Goal: Task Accomplishment & Management: Use online tool/utility

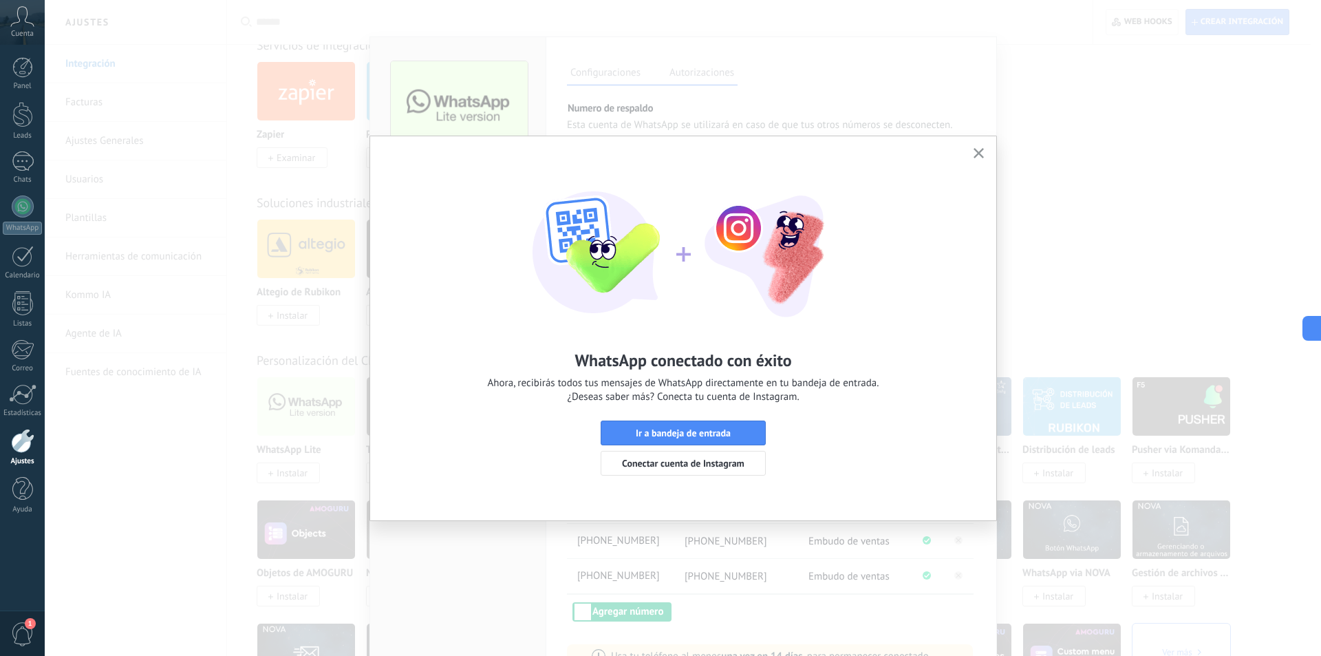
click at [983, 156] on icon "button" at bounding box center [979, 153] width 10 height 10
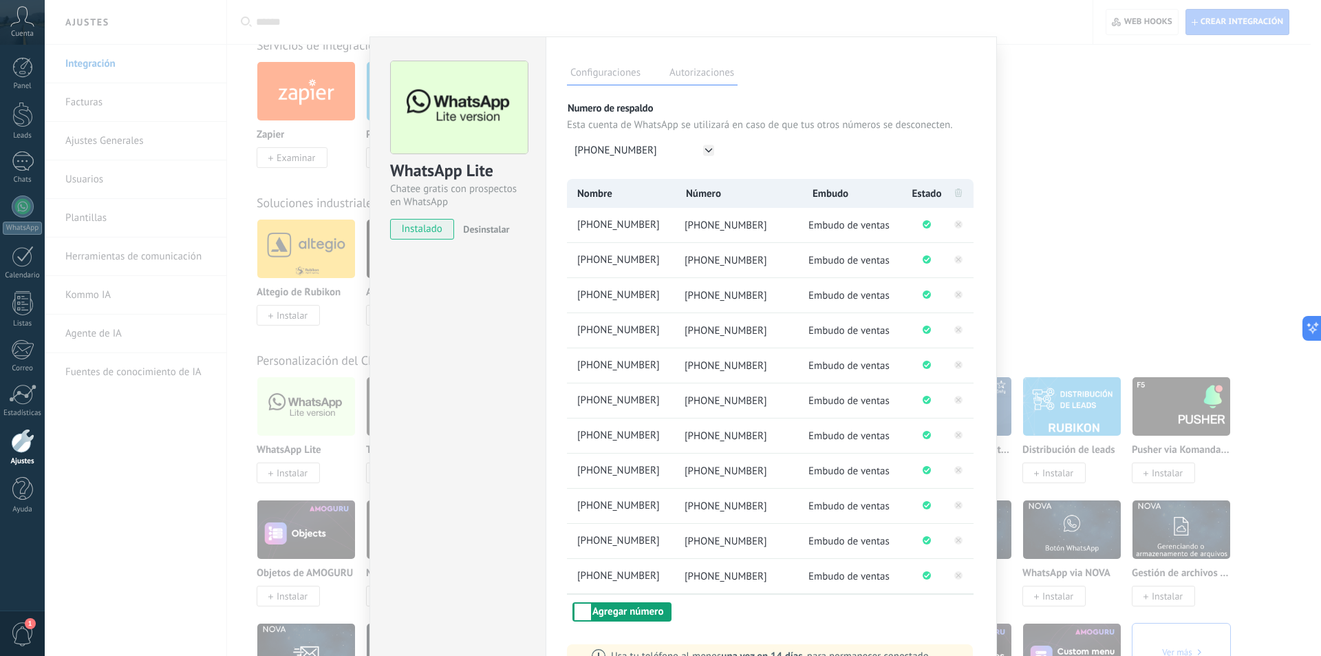
click at [641, 612] on button "Agregar número" at bounding box center [622, 611] width 99 height 19
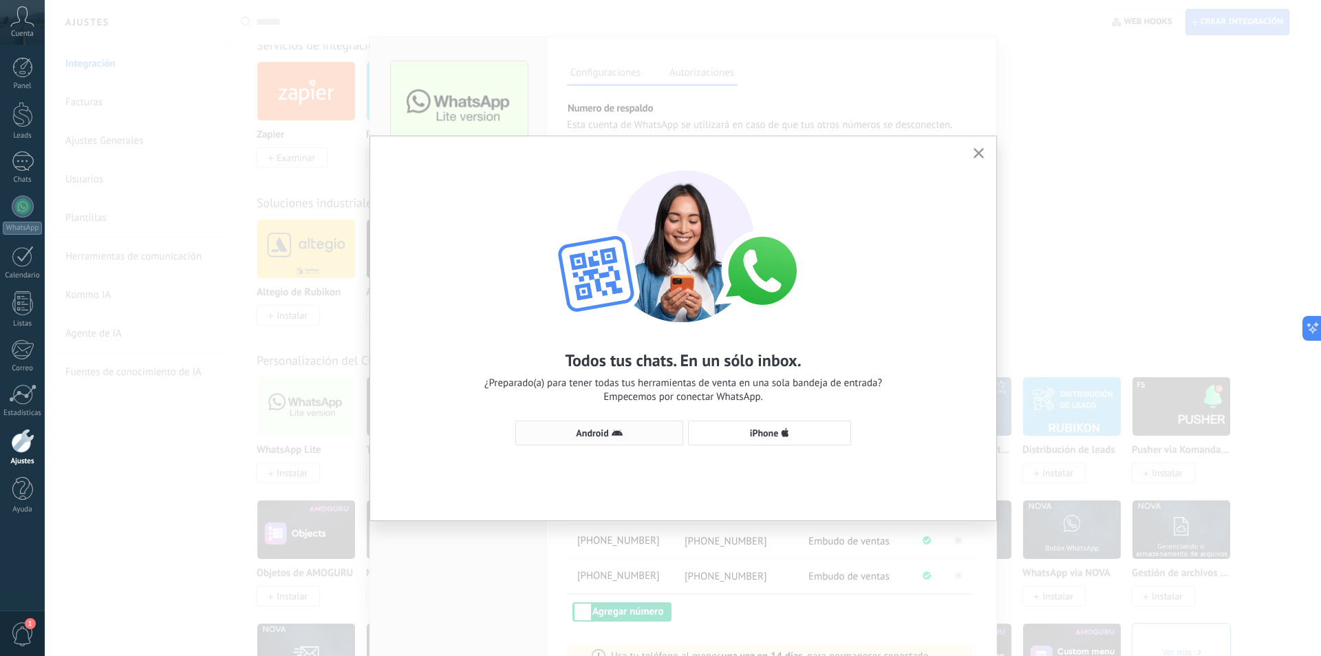
click at [604, 429] on span "Android" at bounding box center [592, 433] width 32 height 10
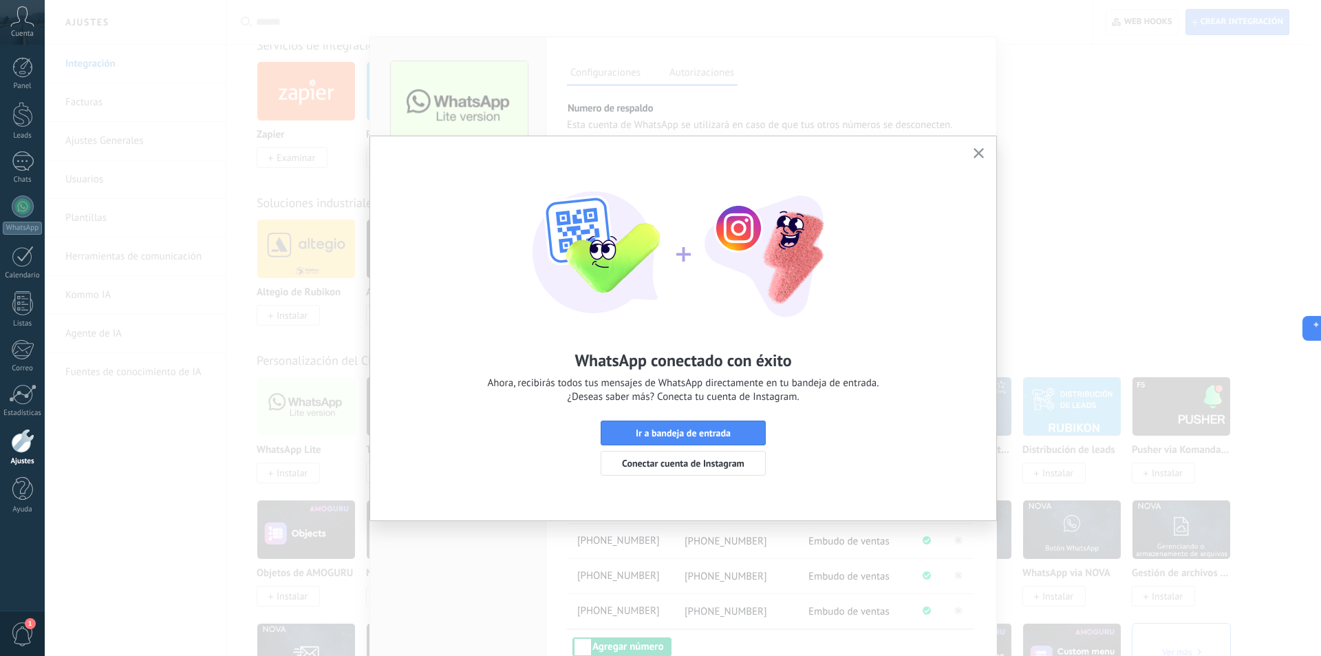
click at [980, 150] on icon "button" at bounding box center [979, 153] width 10 height 10
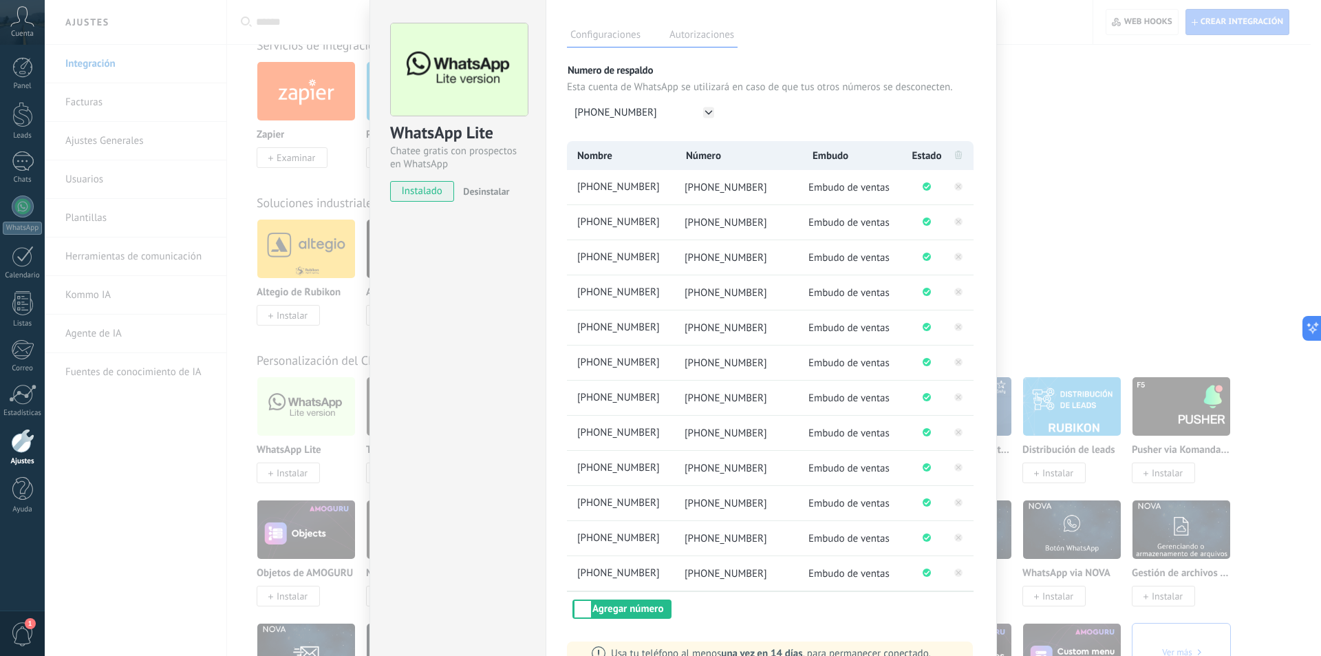
scroll to position [157, 0]
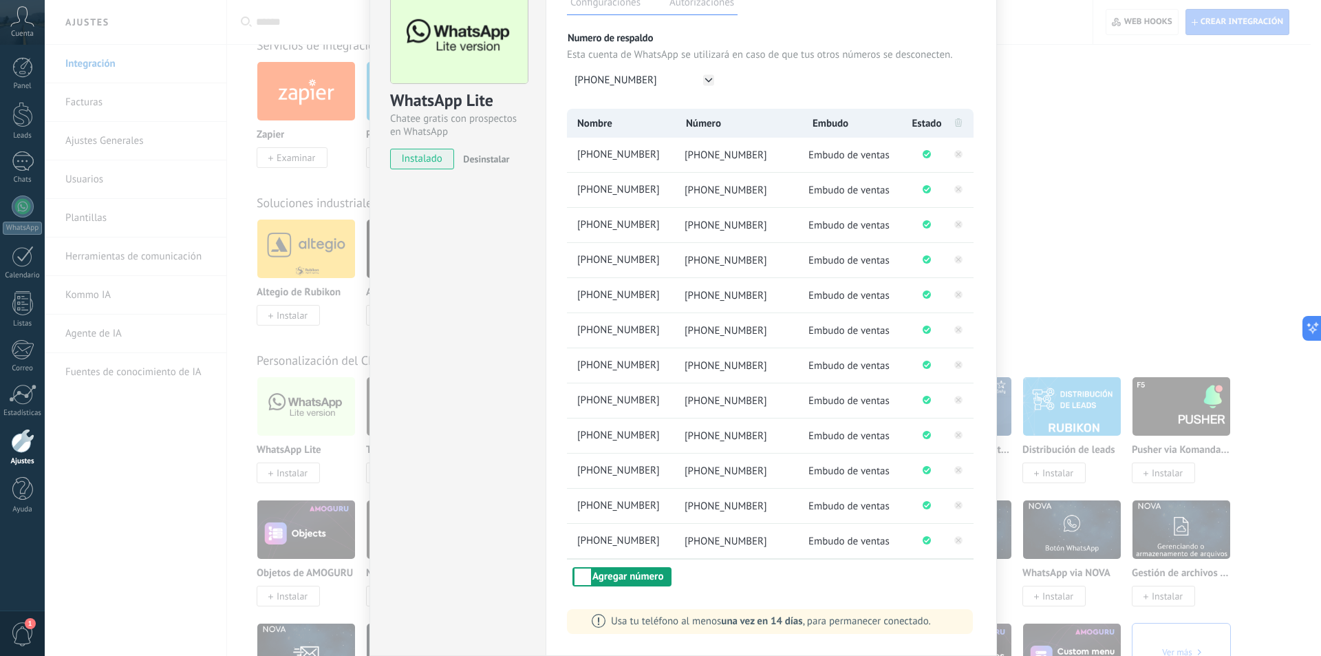
click at [628, 577] on button "Agregar número" at bounding box center [622, 576] width 99 height 19
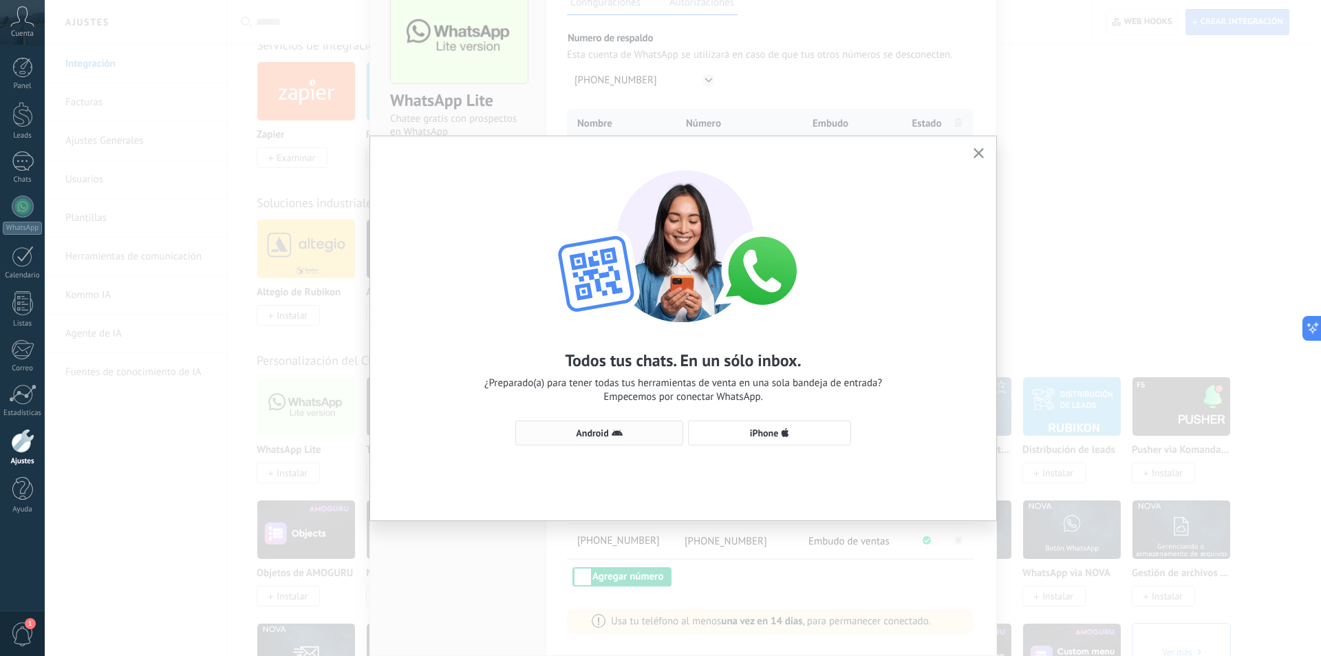
click at [609, 432] on span "Android" at bounding box center [599, 432] width 153 height 11
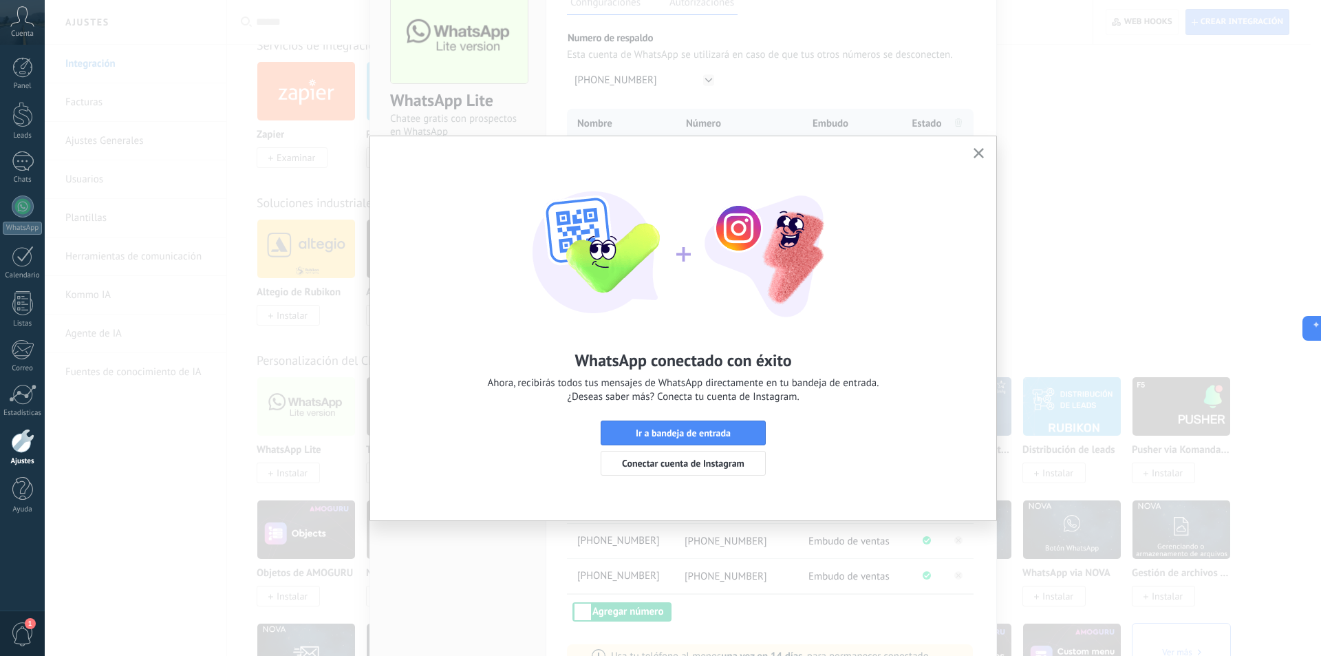
click at [978, 147] on button "button" at bounding box center [978, 154] width 17 height 19
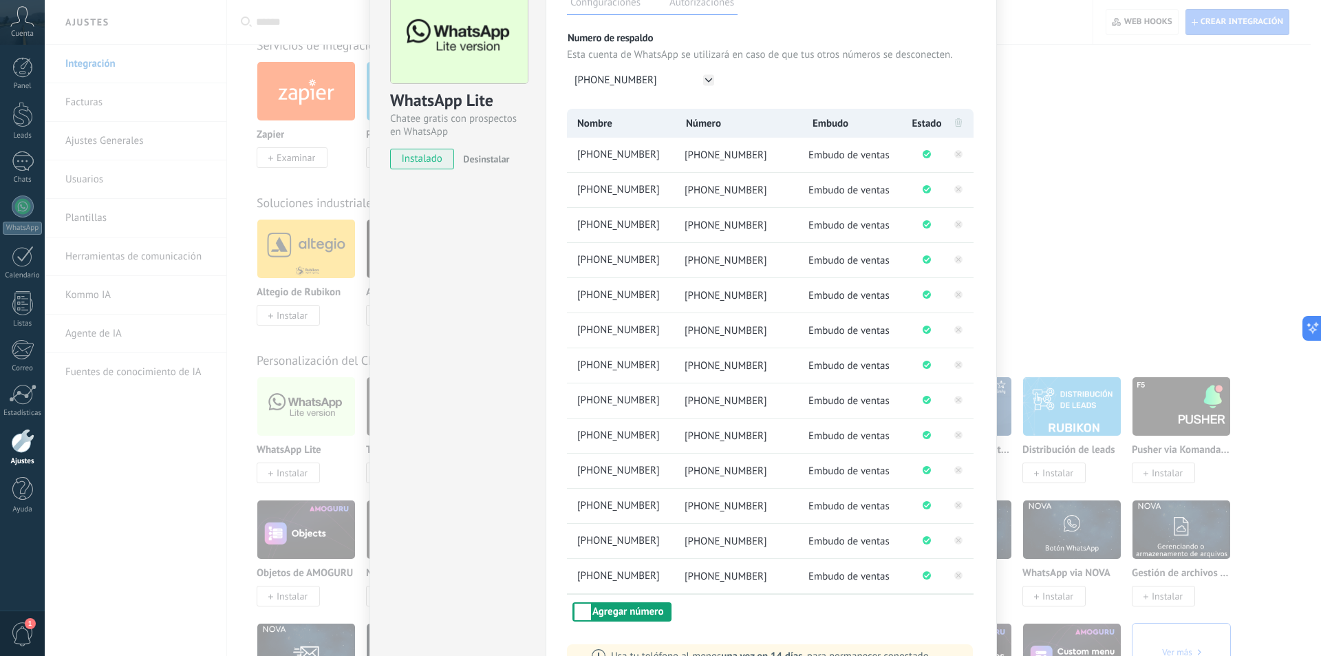
click at [636, 608] on button "Agregar número" at bounding box center [622, 611] width 99 height 19
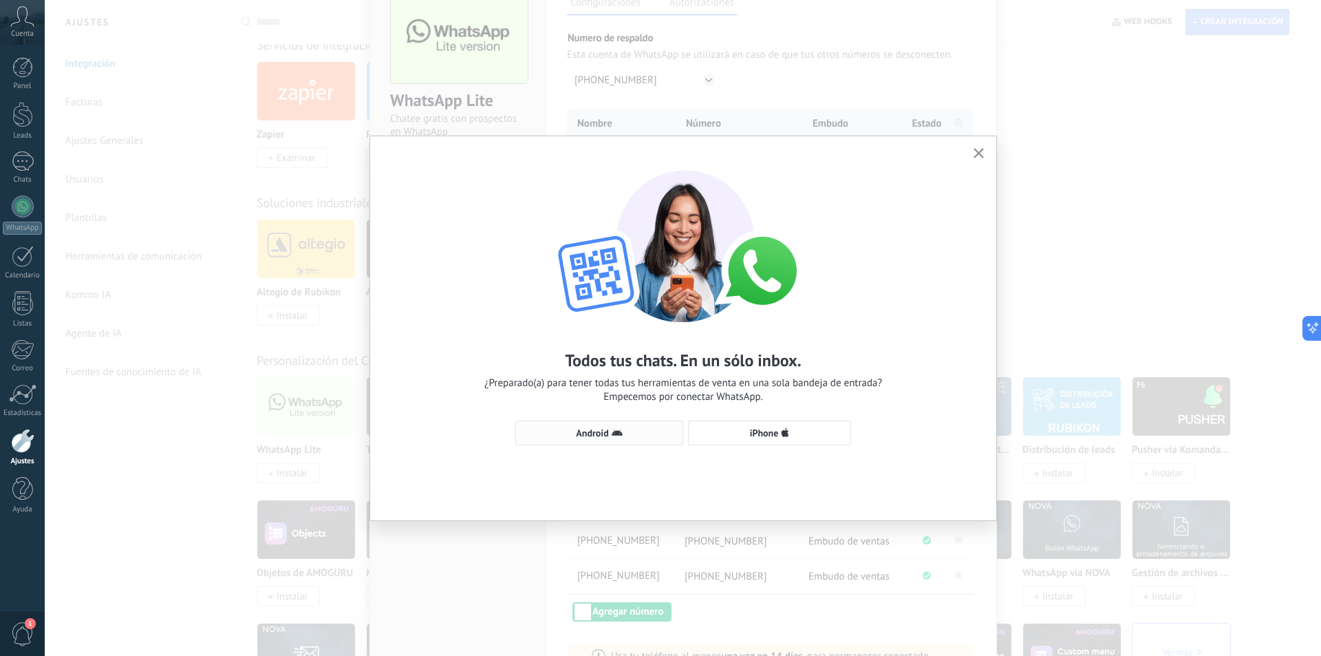
click at [606, 429] on span "Android" at bounding box center [592, 433] width 32 height 10
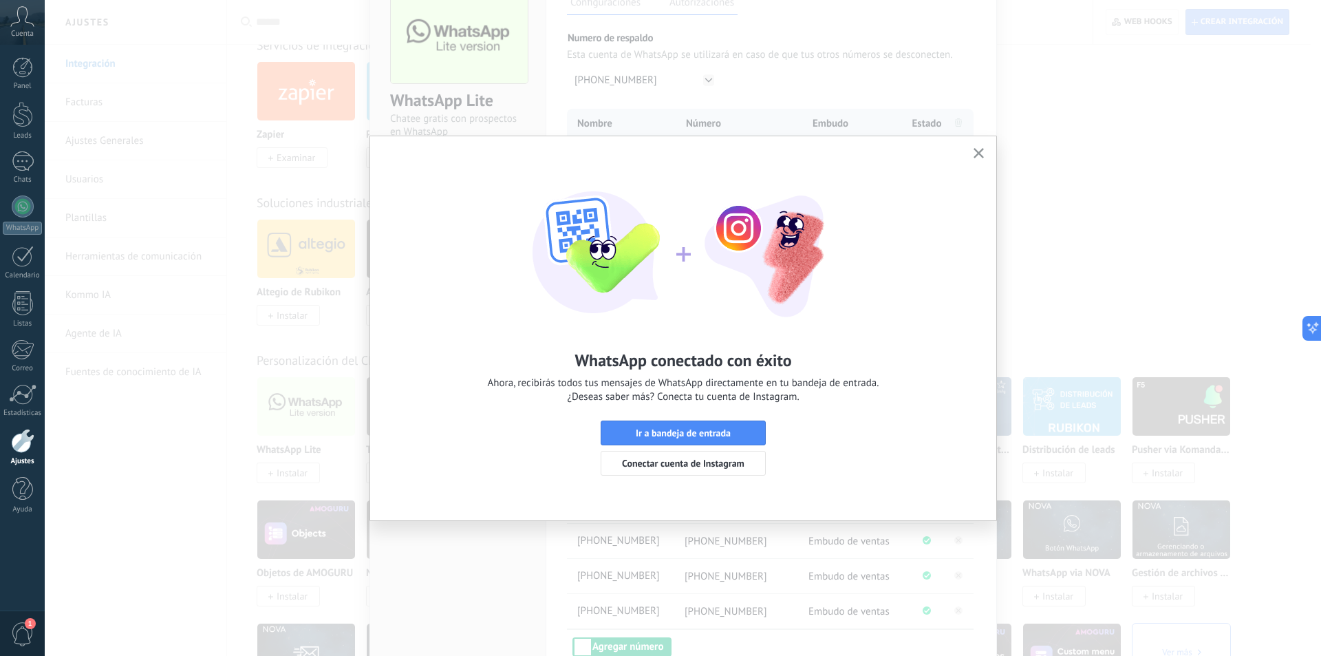
click at [979, 152] on icon "button" at bounding box center [979, 153] width 10 height 10
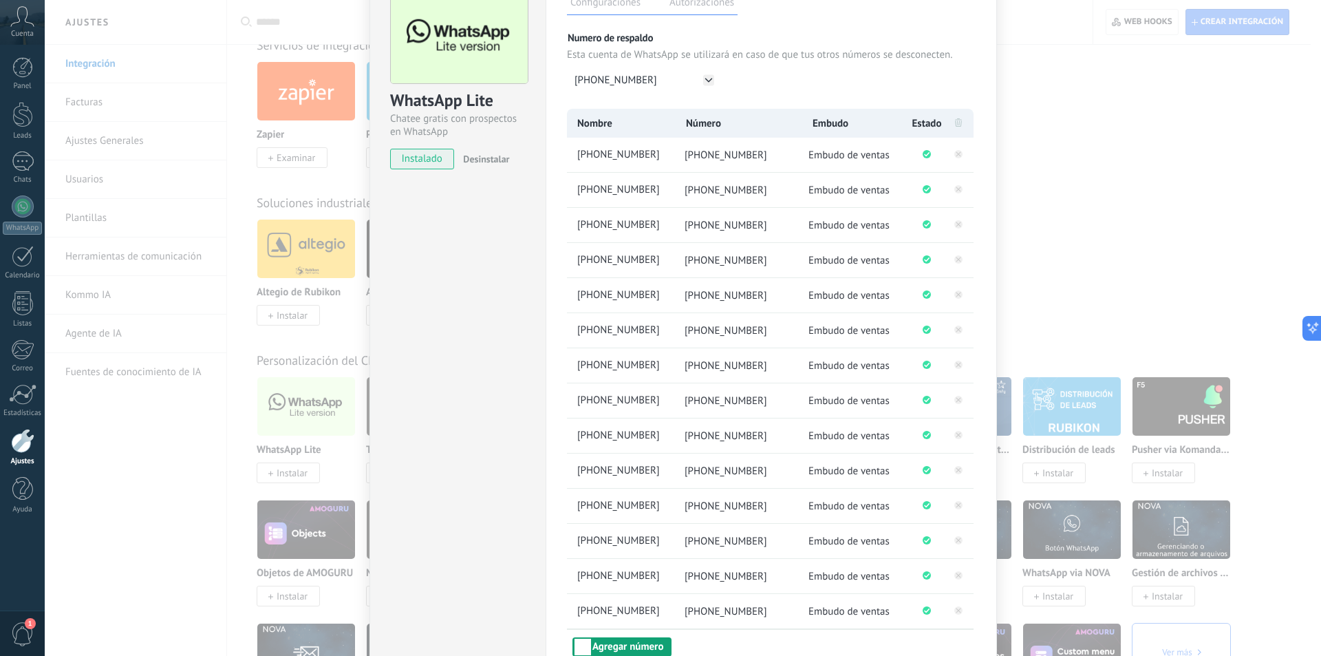
click at [622, 644] on button "Agregar número" at bounding box center [622, 646] width 99 height 19
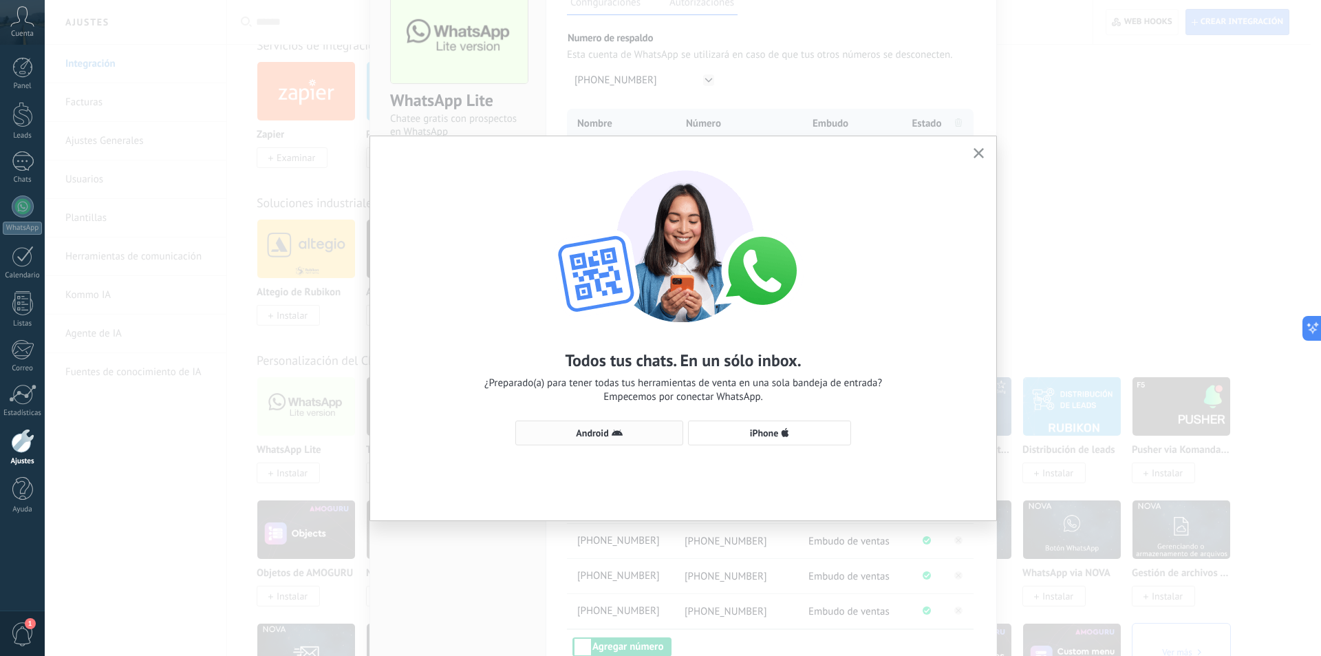
click at [613, 427] on button "Android" at bounding box center [599, 432] width 168 height 25
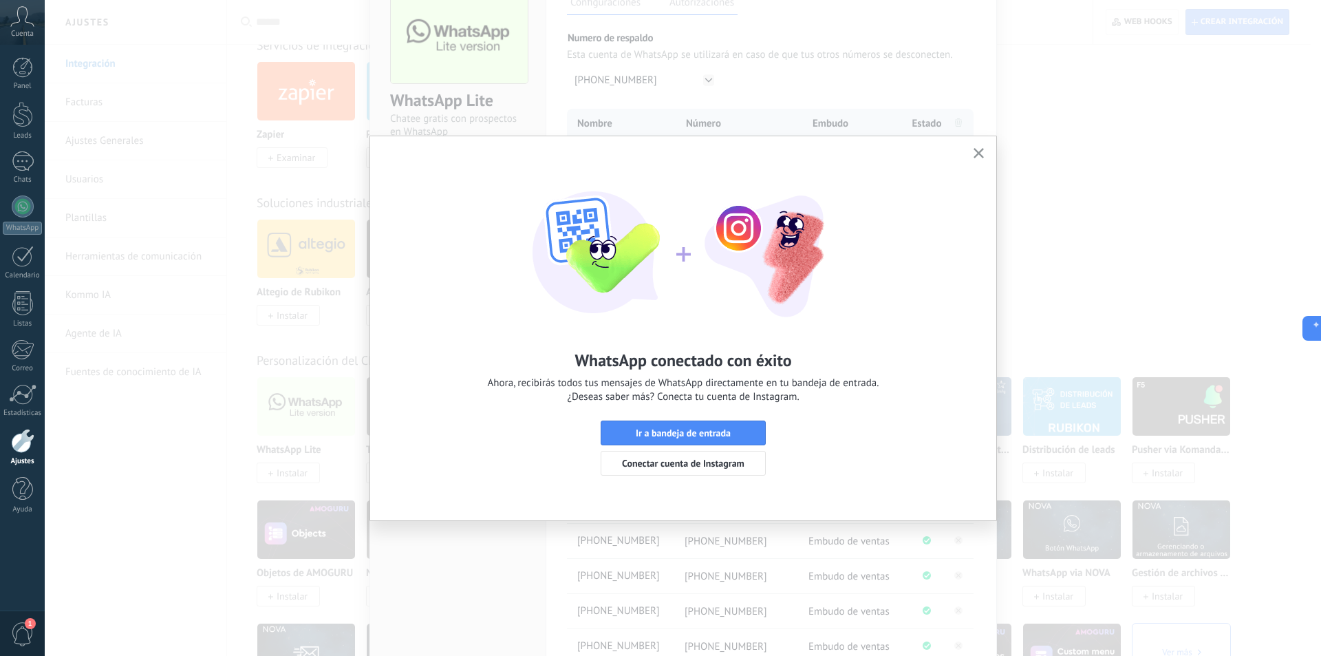
click at [979, 152] on icon "button" at bounding box center [979, 153] width 10 height 10
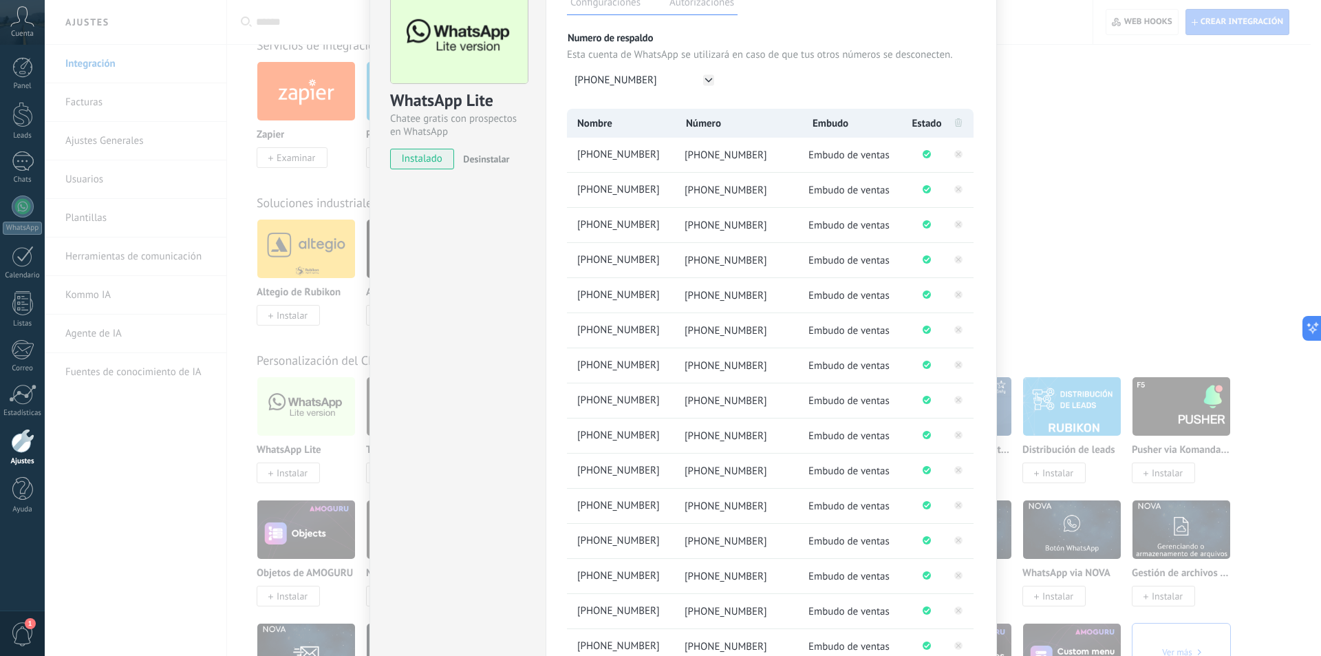
scroll to position [262, 0]
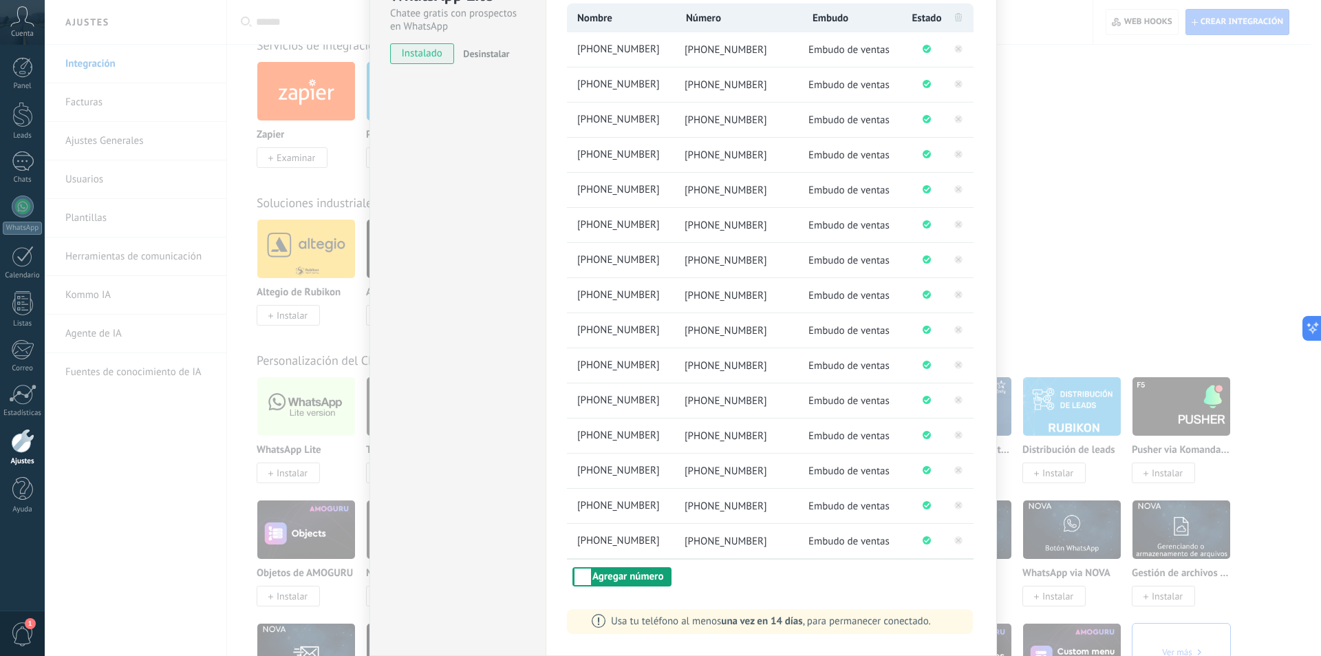
click at [621, 577] on button "Agregar número" at bounding box center [622, 576] width 99 height 19
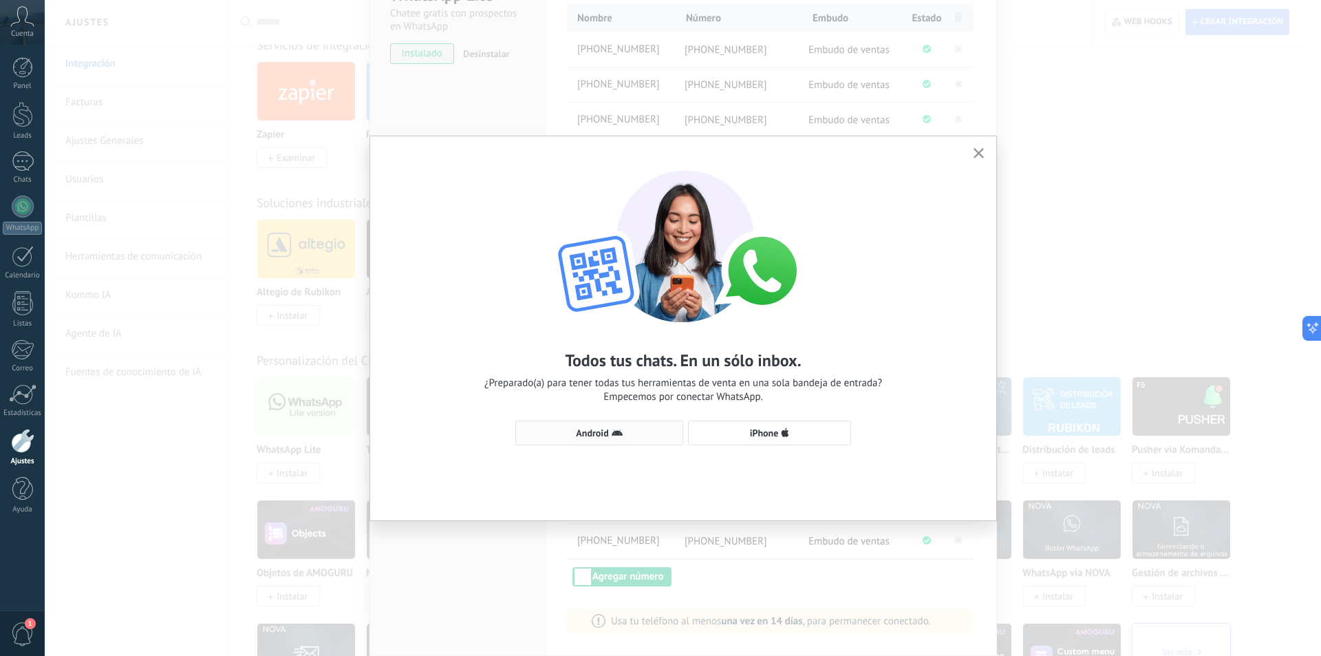
click at [592, 432] on span "Android" at bounding box center [592, 433] width 32 height 10
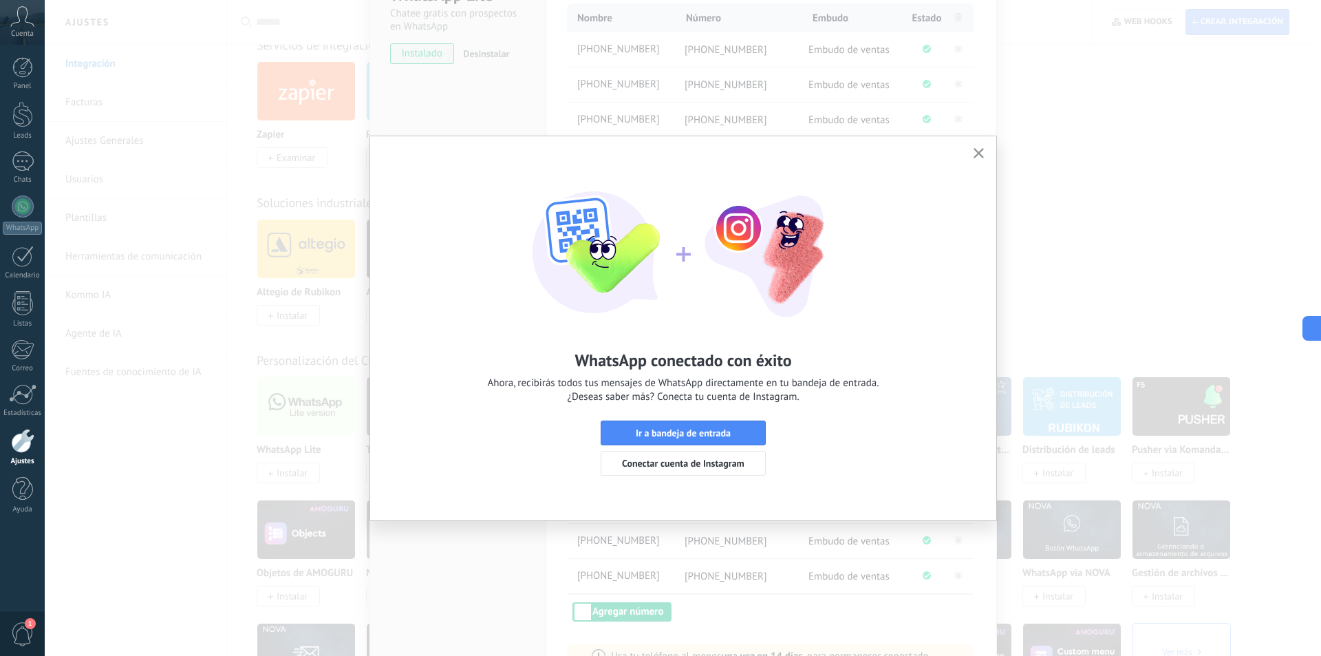
click at [983, 148] on button "button" at bounding box center [978, 154] width 17 height 19
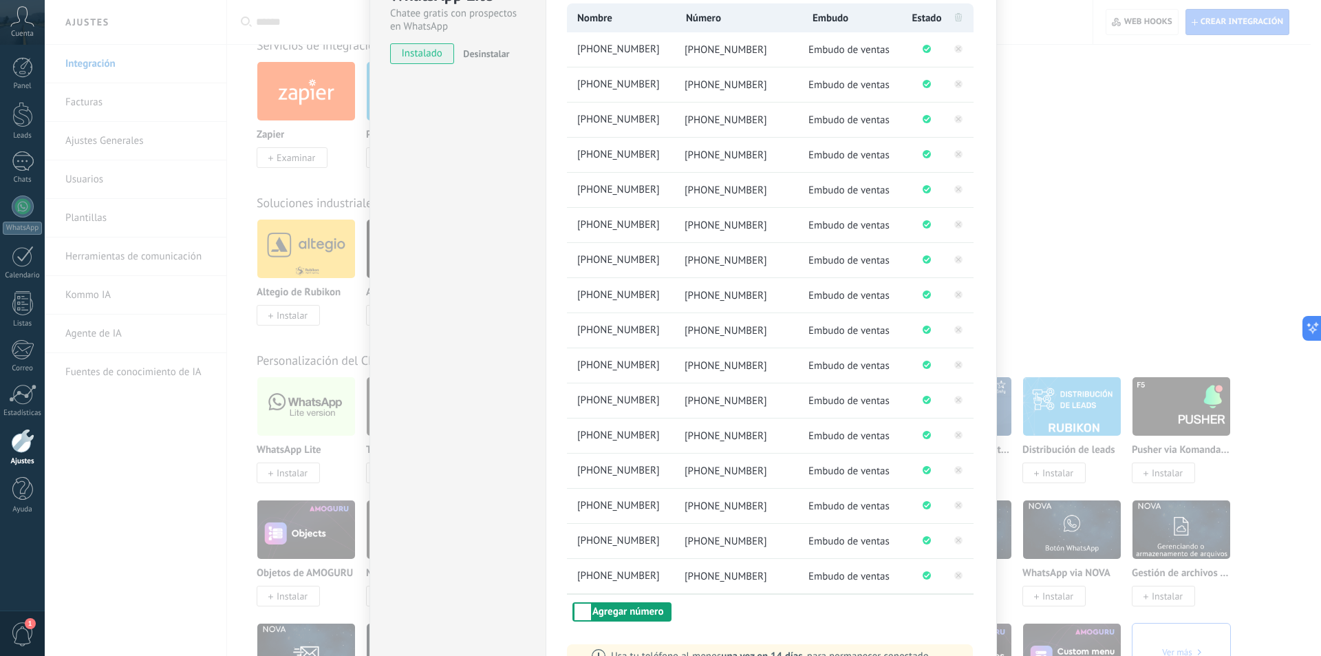
click at [628, 614] on button "Agregar número" at bounding box center [622, 611] width 99 height 19
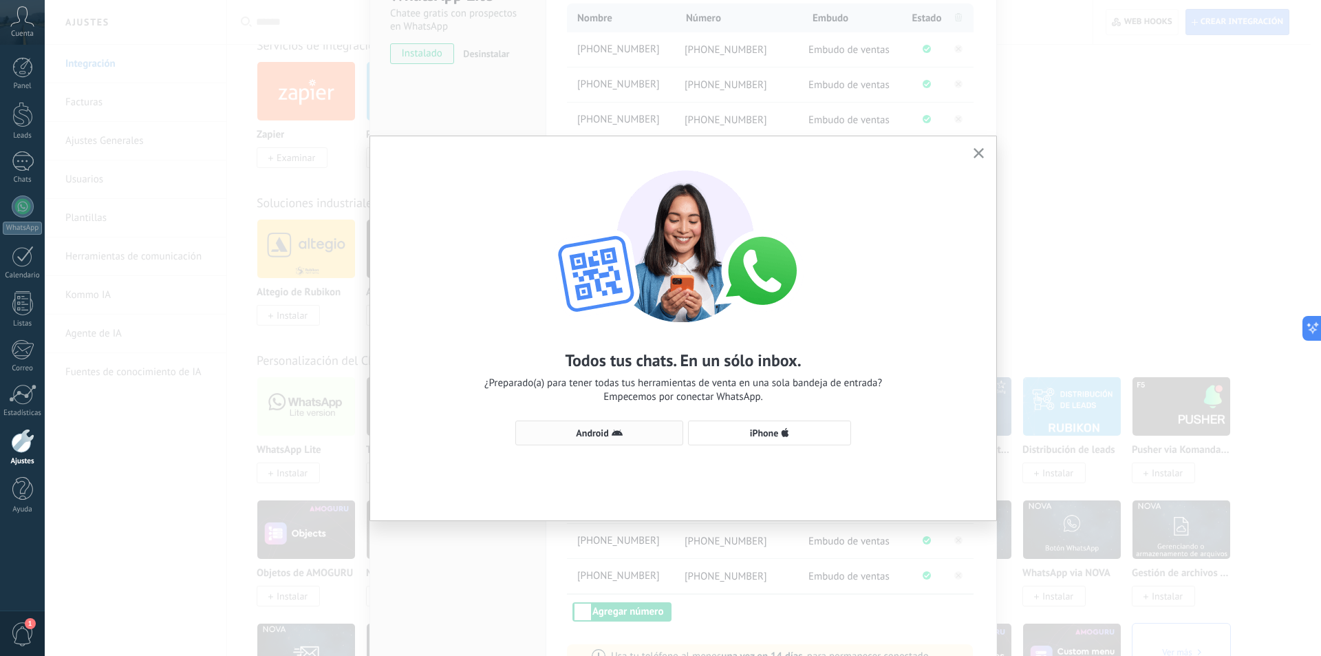
click at [608, 428] on span "Android" at bounding box center [592, 433] width 32 height 10
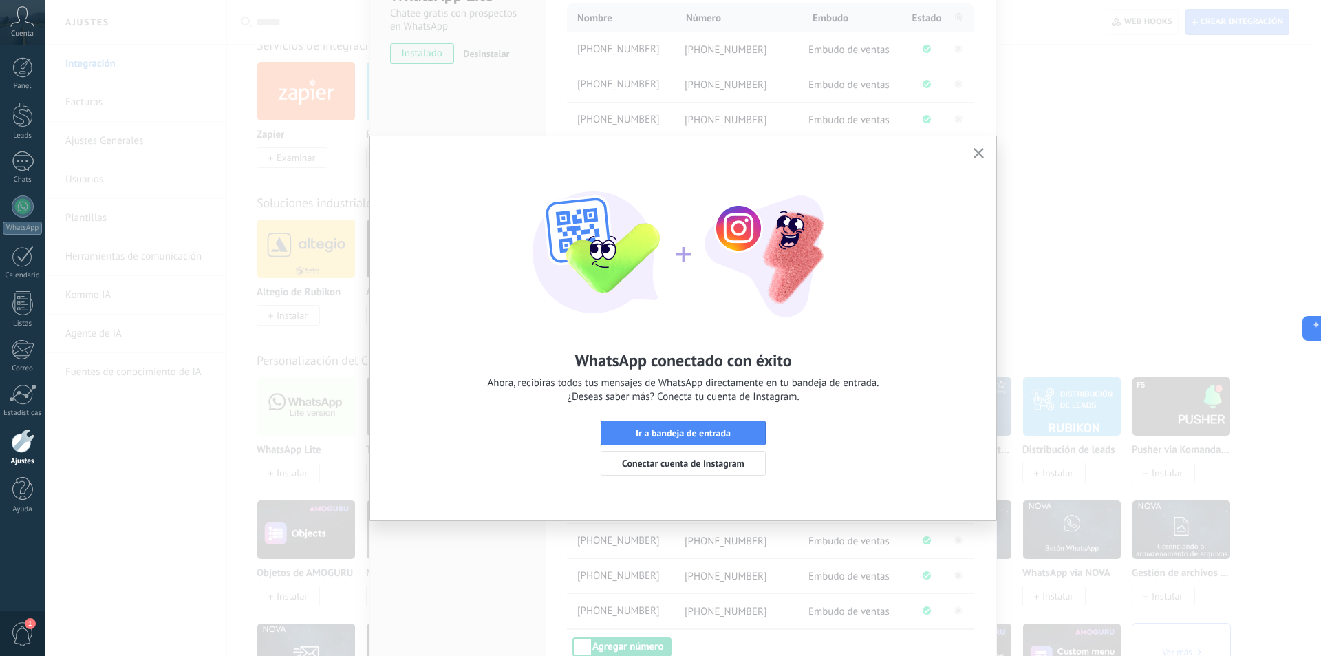
click at [979, 147] on button "button" at bounding box center [978, 154] width 17 height 19
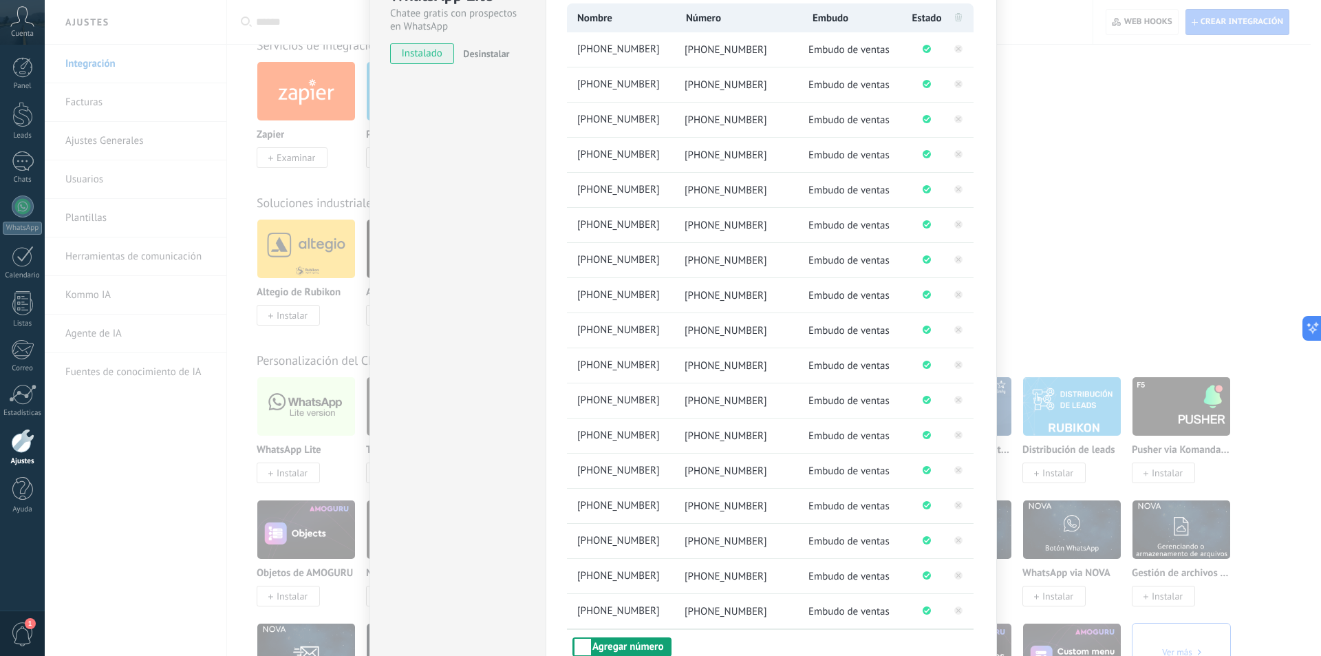
click at [625, 641] on button "Agregar número" at bounding box center [622, 646] width 99 height 19
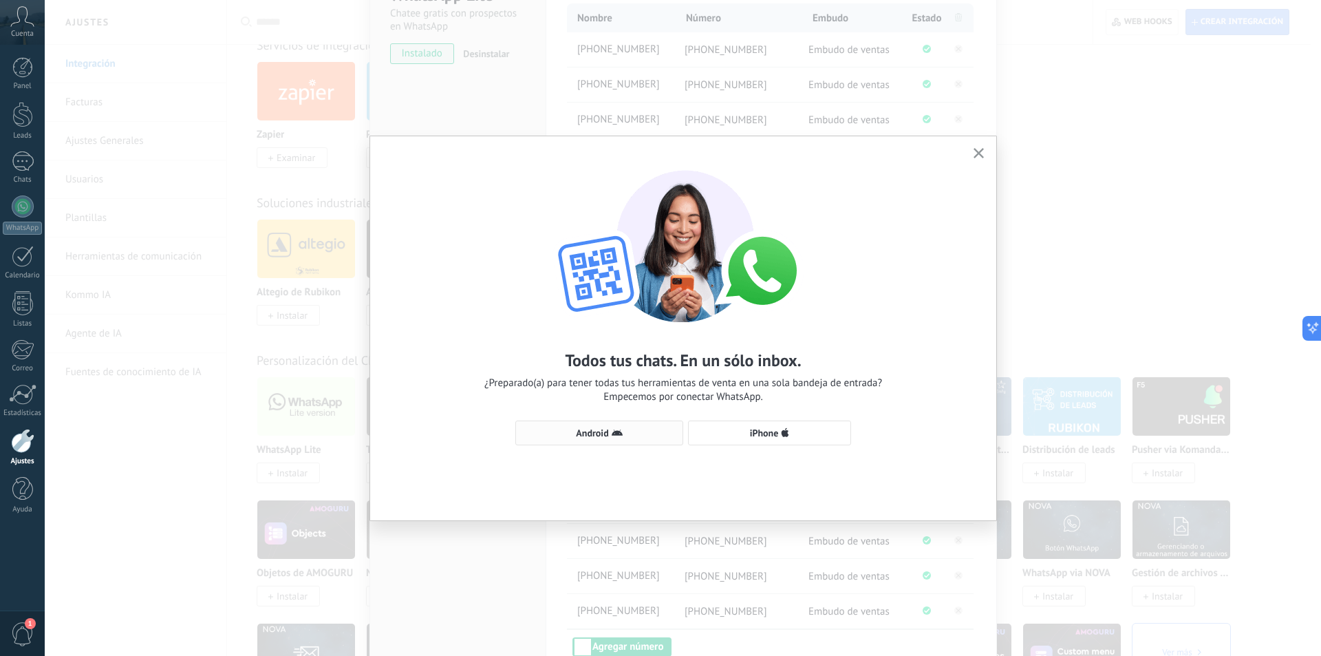
click at [612, 435] on icon "button" at bounding box center [617, 432] width 11 height 11
